Goal: Transaction & Acquisition: Purchase product/service

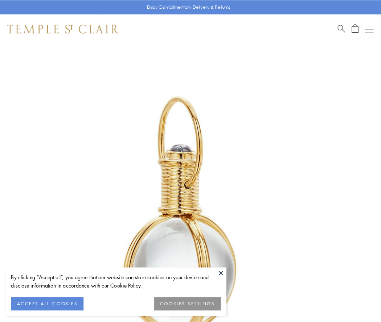
scroll to position [189, 0]
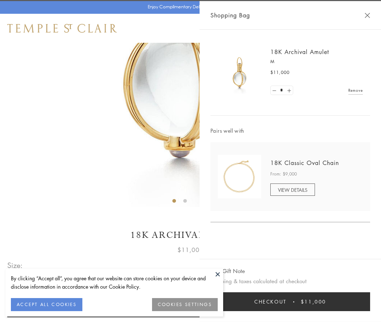
click at [290, 302] on button "Checkout $11,000" at bounding box center [290, 301] width 160 height 19
